Goal: Download file/media

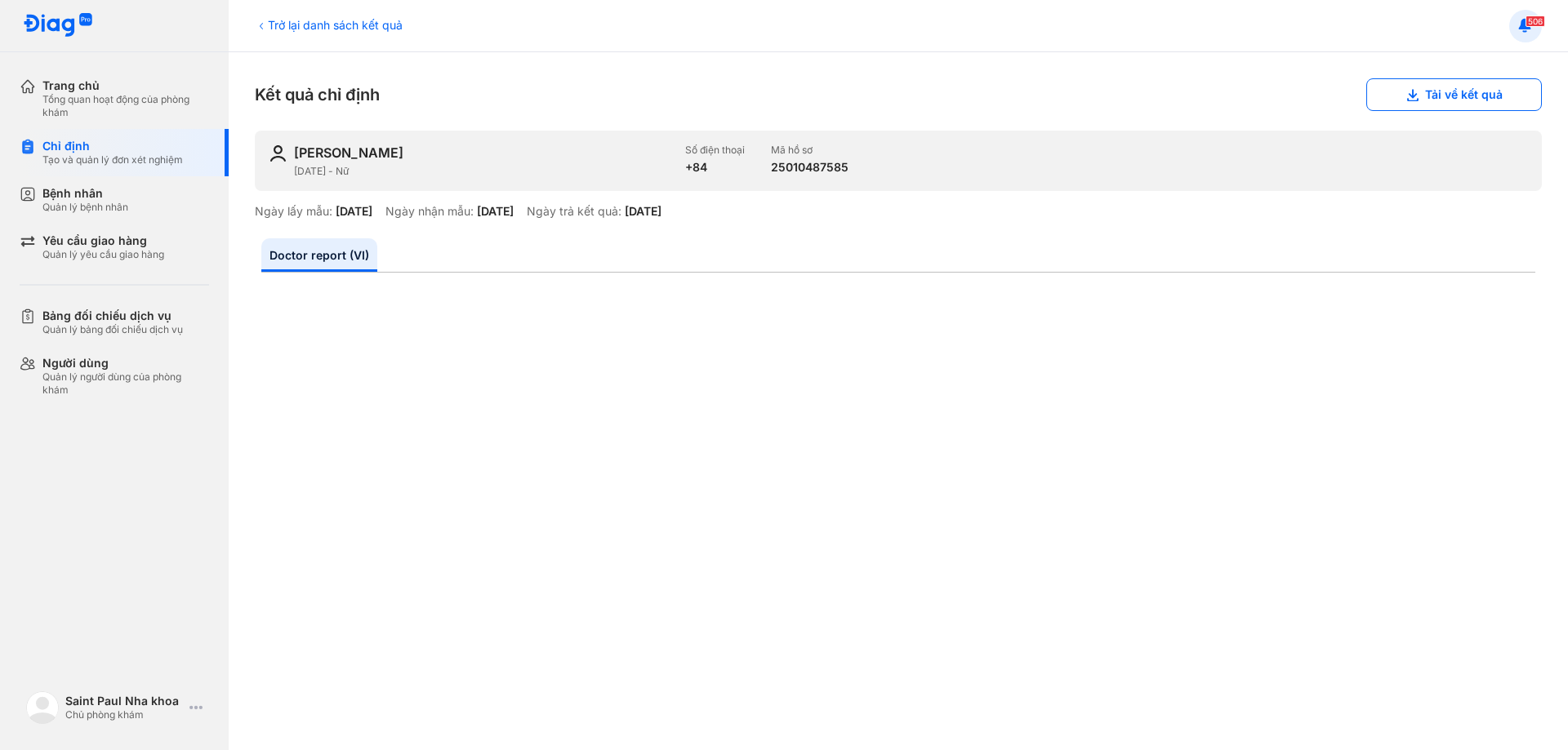
click at [1539, 27] on button at bounding box center [1525, 26] width 33 height 33
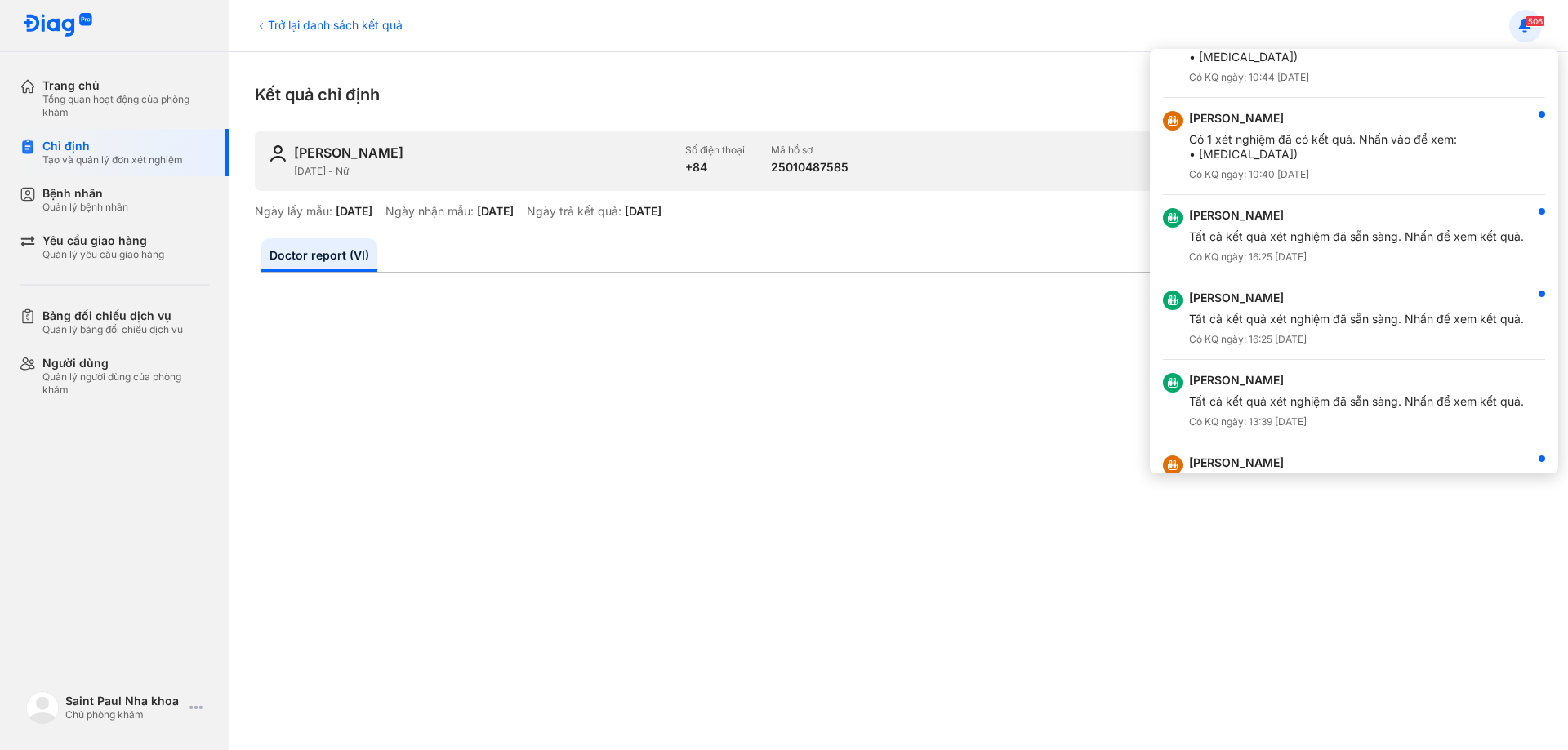
scroll to position [2896, 0]
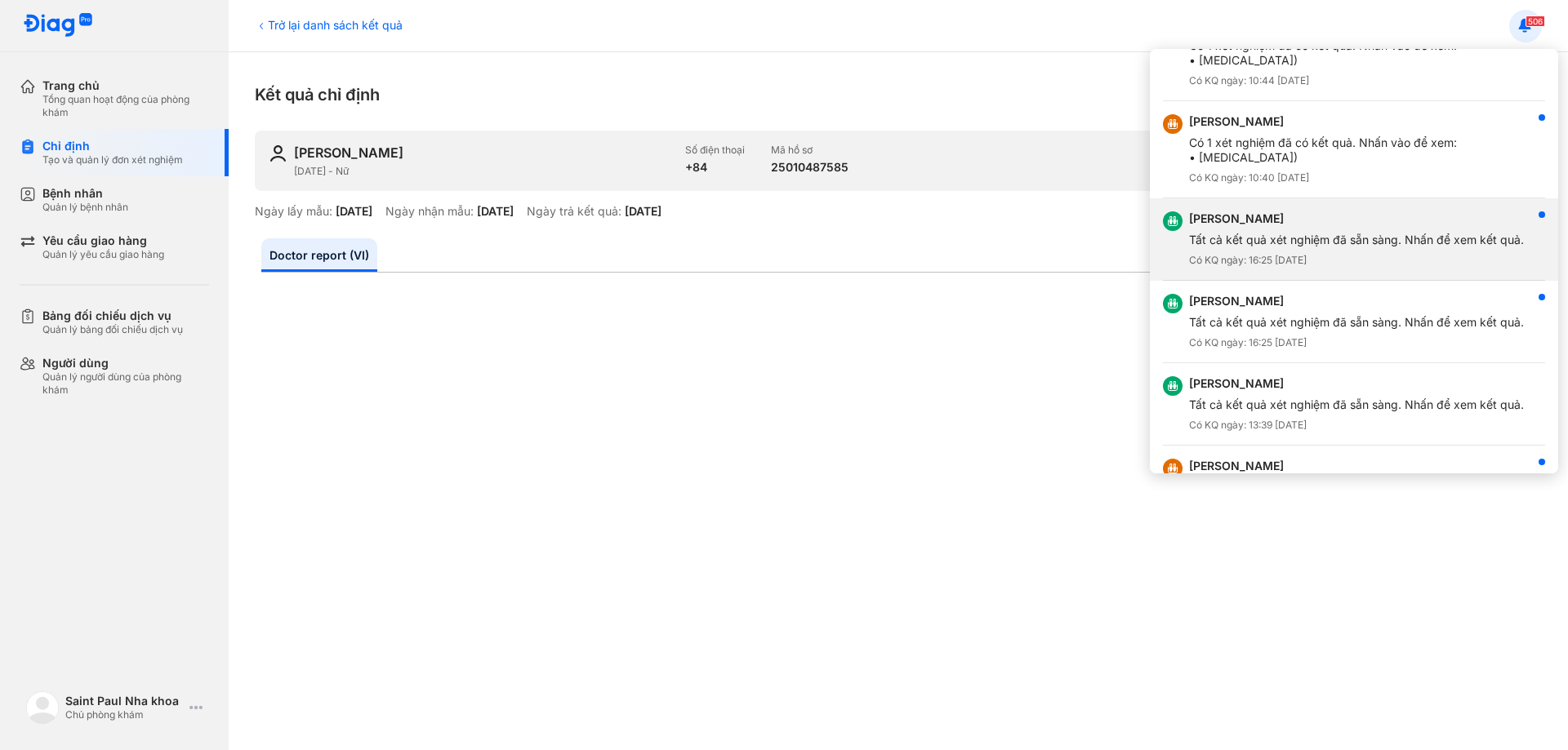
click at [1365, 237] on div "Tất cả kết quả xét nghiệm đã sẵn sàng. Nhấn để xem kết quả." at bounding box center [1356, 240] width 335 height 15
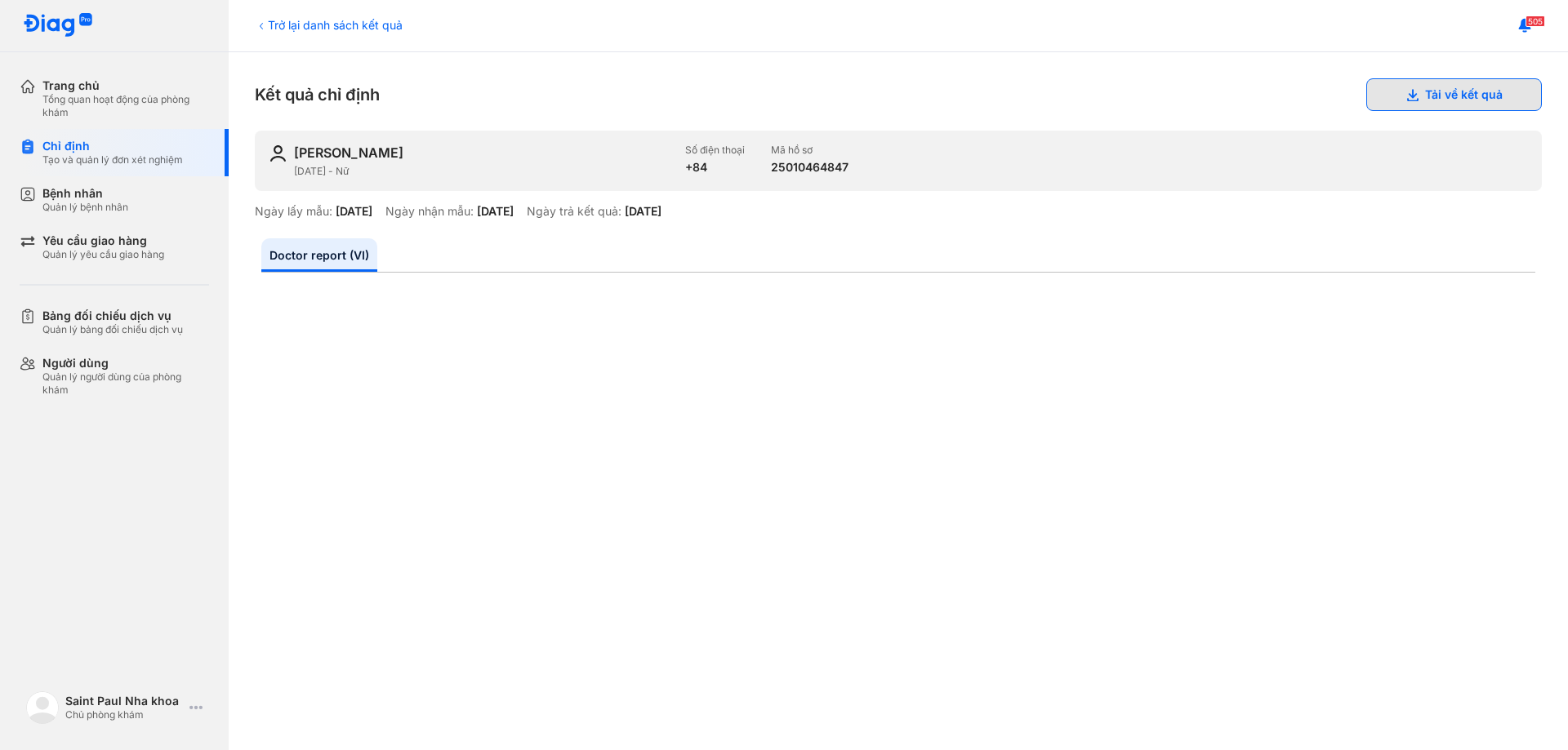
click at [1464, 95] on button "Tải về kết quả" at bounding box center [1454, 94] width 176 height 33
